Goal: Task Accomplishment & Management: Manage account settings

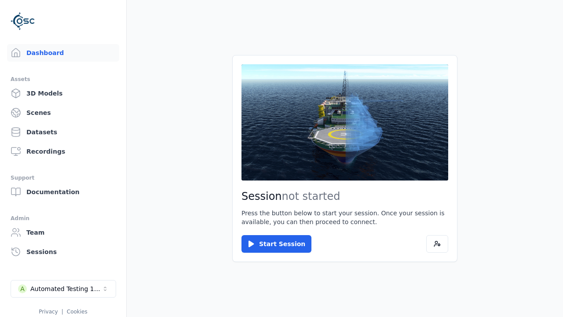
click at [63, 288] on div "Automated Testing 1 - Playwright" at bounding box center [65, 288] width 71 height 9
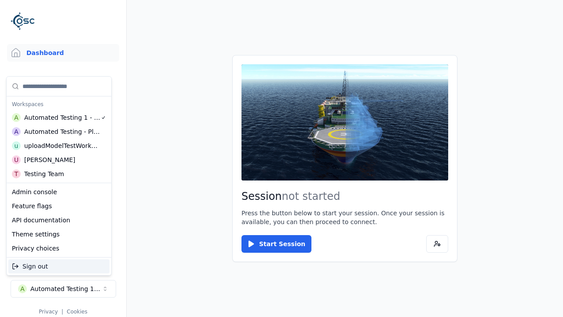
click at [59, 131] on div "Automated Testing - Playwright" at bounding box center [62, 131] width 76 height 9
click at [281, 158] on html "Support Dashboard Assets 3D Models Scenes Datasets Recordings Support Documenta…" at bounding box center [281, 158] width 563 height 317
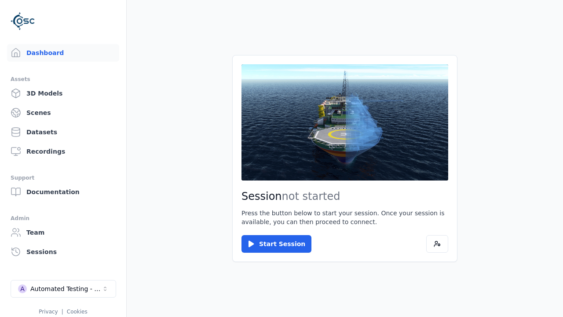
click at [63, 93] on link "3D Models" at bounding box center [63, 93] width 112 height 18
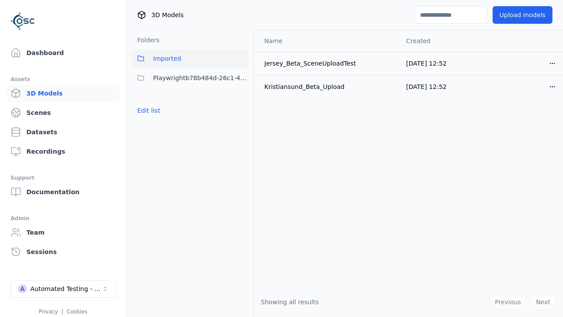
click at [149, 110] on button "Edit list" at bounding box center [148, 110] width 33 height 16
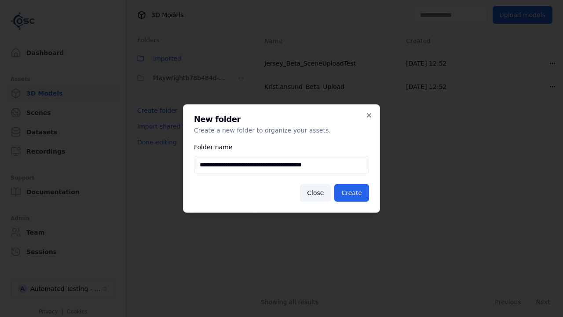
type input "**********"
click at [351, 193] on button "Create" at bounding box center [351, 193] width 35 height 18
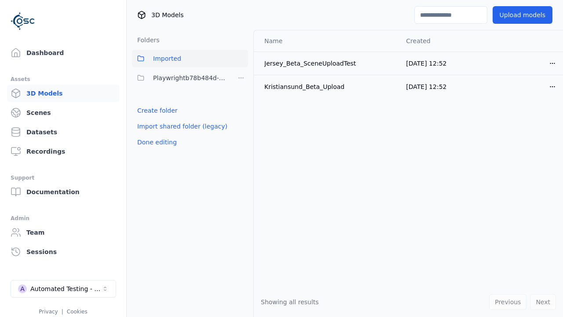
click at [157, 150] on button "Done editing" at bounding box center [157, 142] width 50 height 16
click at [149, 134] on button "Done editing" at bounding box center [157, 142] width 50 height 16
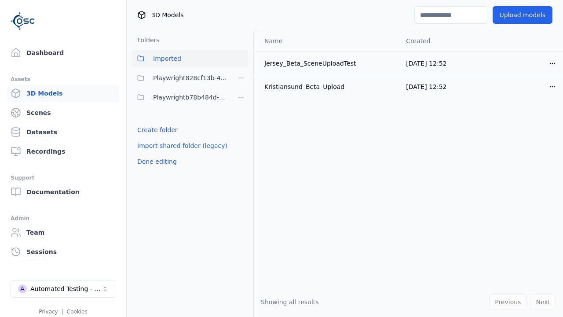
click at [241, 78] on html "Support Dashboard Assets 3D Models Scenes Datasets Recordings Support Documenta…" at bounding box center [281, 158] width 563 height 317
click at [241, 124] on div "Rename" at bounding box center [240, 124] width 59 height 14
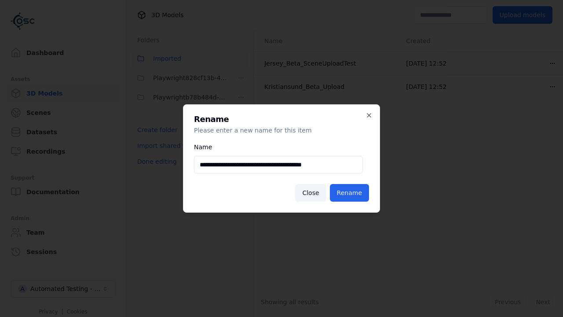
click at [278, 164] on input "**********" at bounding box center [278, 165] width 169 height 18
type input "**********"
click at [349, 193] on button "Rename" at bounding box center [349, 193] width 39 height 18
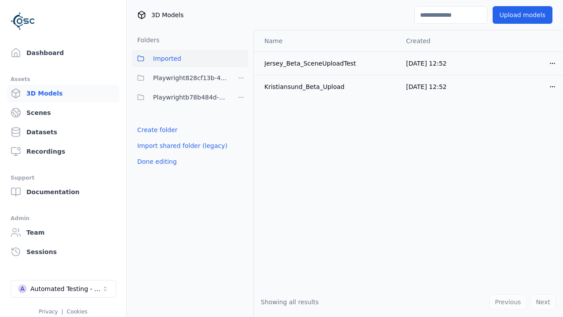
click at [157, 161] on button "Done editing" at bounding box center [157, 161] width 50 height 16
click at [149, 130] on button "Edit list" at bounding box center [148, 130] width 33 height 16
click at [241, 78] on html "Support Dashboard Assets 3D Models Scenes Datasets Recordings Support Documenta…" at bounding box center [281, 158] width 563 height 317
click at [241, 138] on div "Delete" at bounding box center [240, 138] width 59 height 14
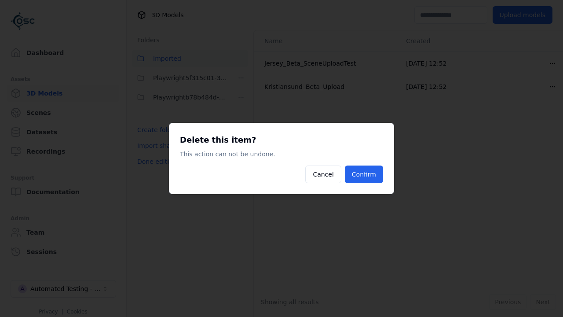
click at [364, 174] on button "Confirm" at bounding box center [364, 174] width 38 height 18
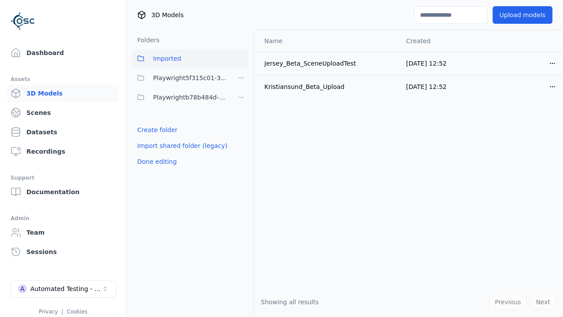
click at [157, 161] on button "Done editing" at bounding box center [157, 161] width 50 height 16
